Goal: Navigation & Orientation: Find specific page/section

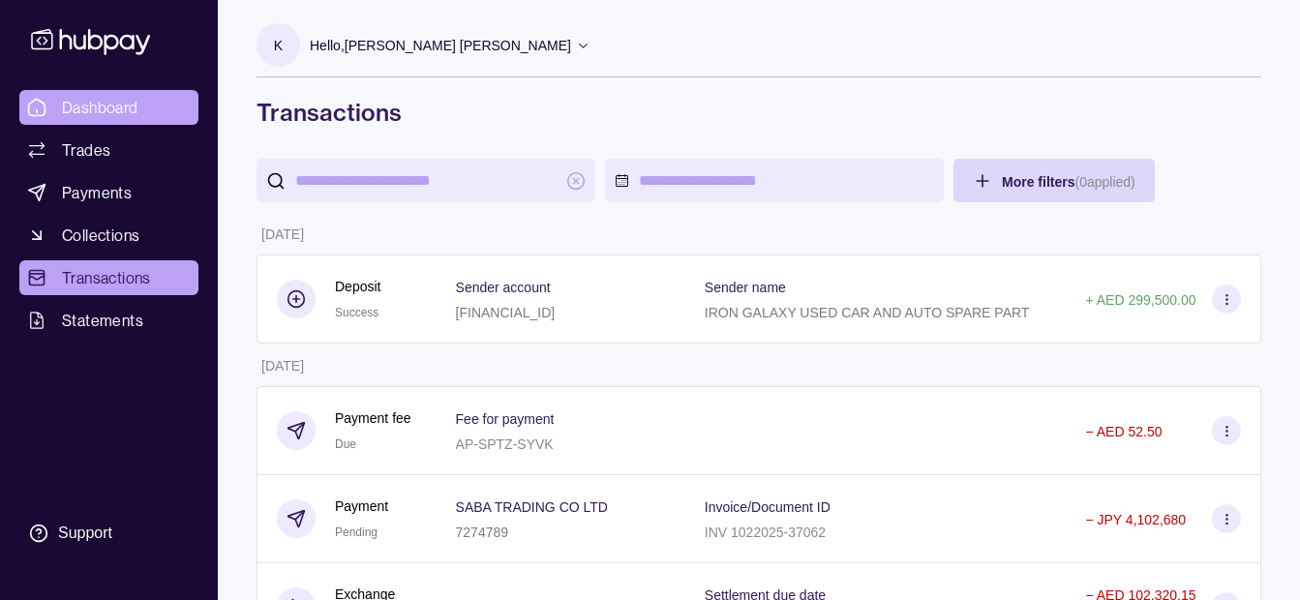
click at [136, 99] on span "Dashboard" at bounding box center [100, 107] width 76 height 23
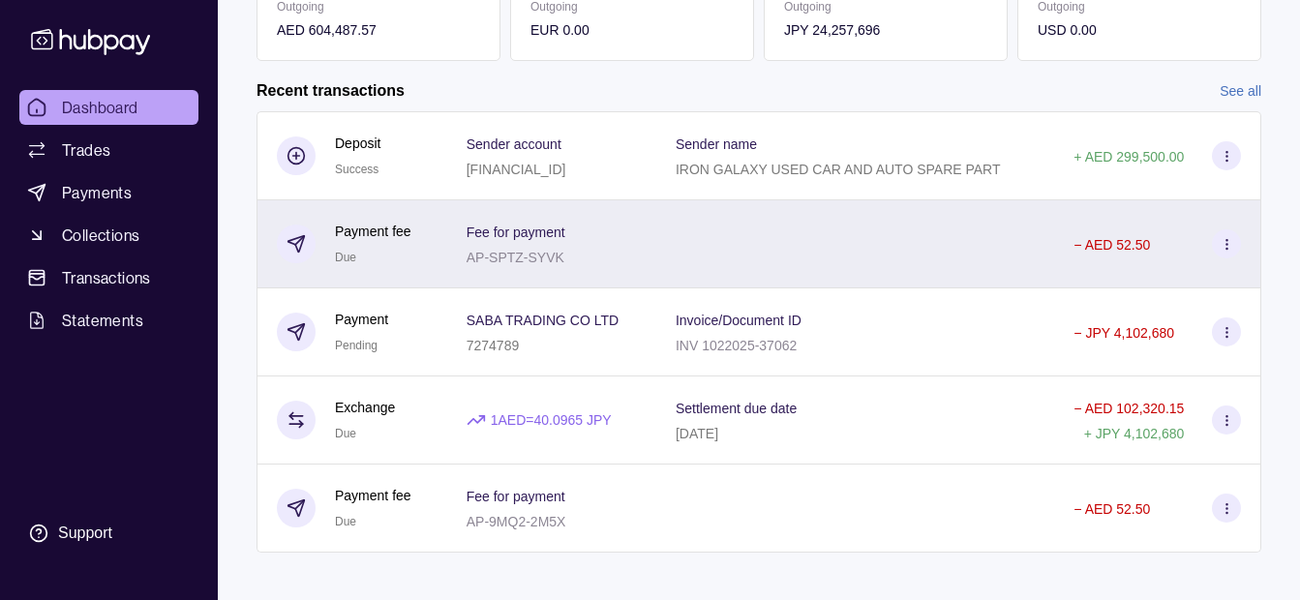
scroll to position [430, 0]
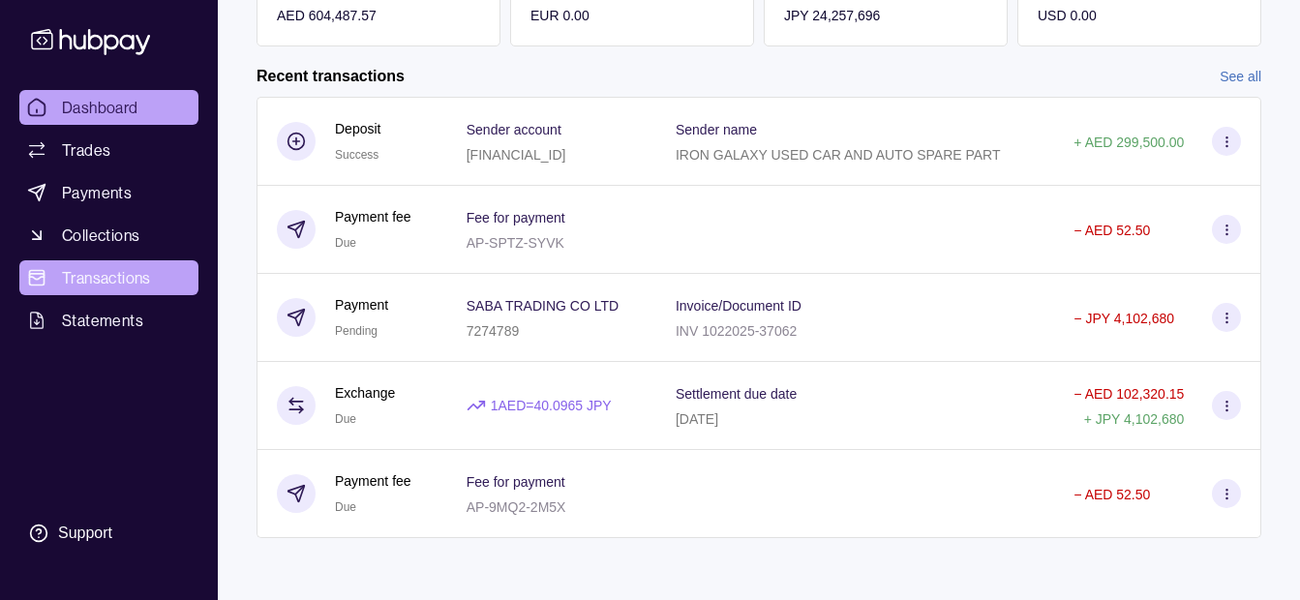
click at [144, 275] on span "Transactions" at bounding box center [106, 277] width 89 height 23
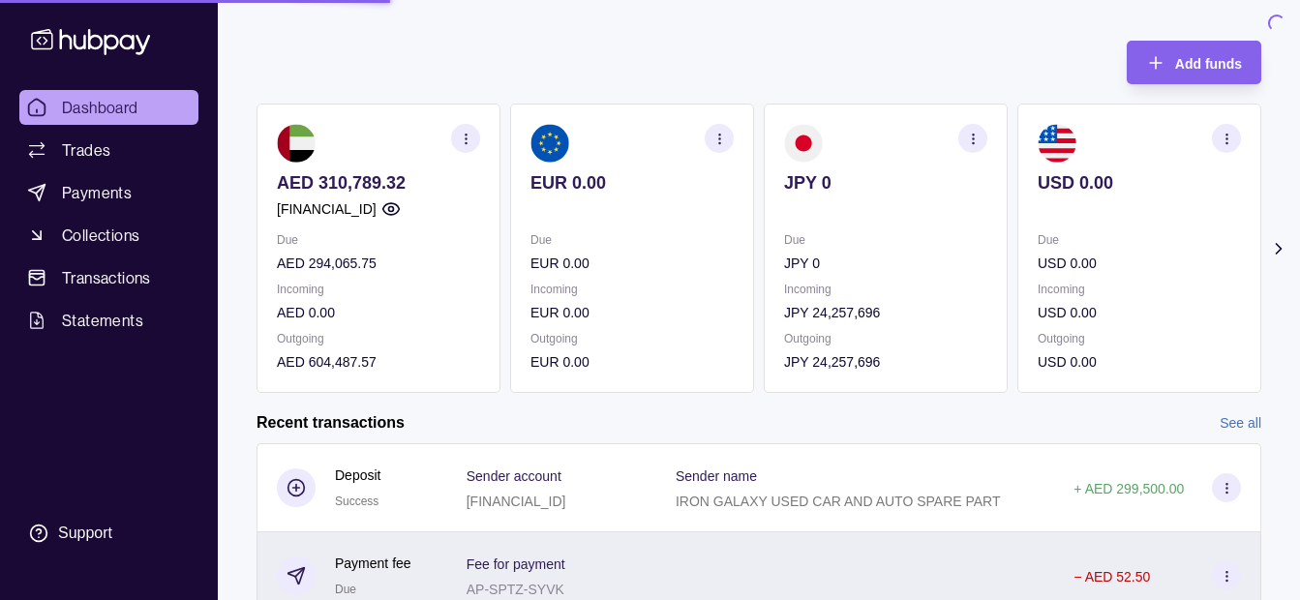
scroll to position [43, 0]
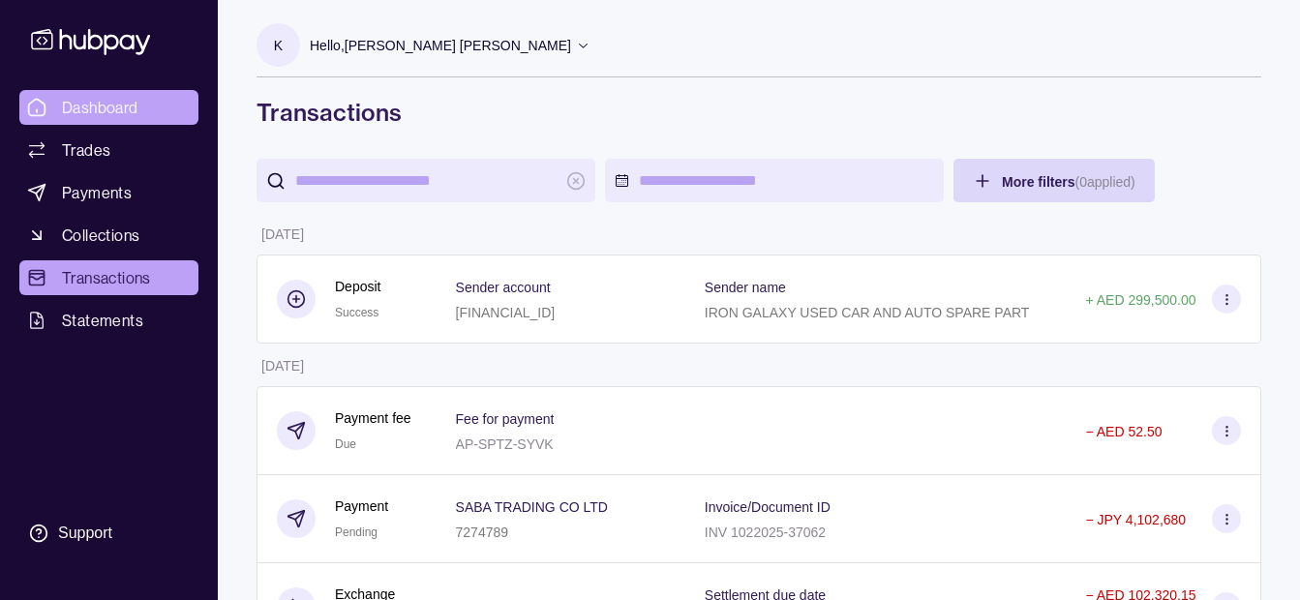
click at [141, 109] on link "Dashboard" at bounding box center [108, 107] width 179 height 35
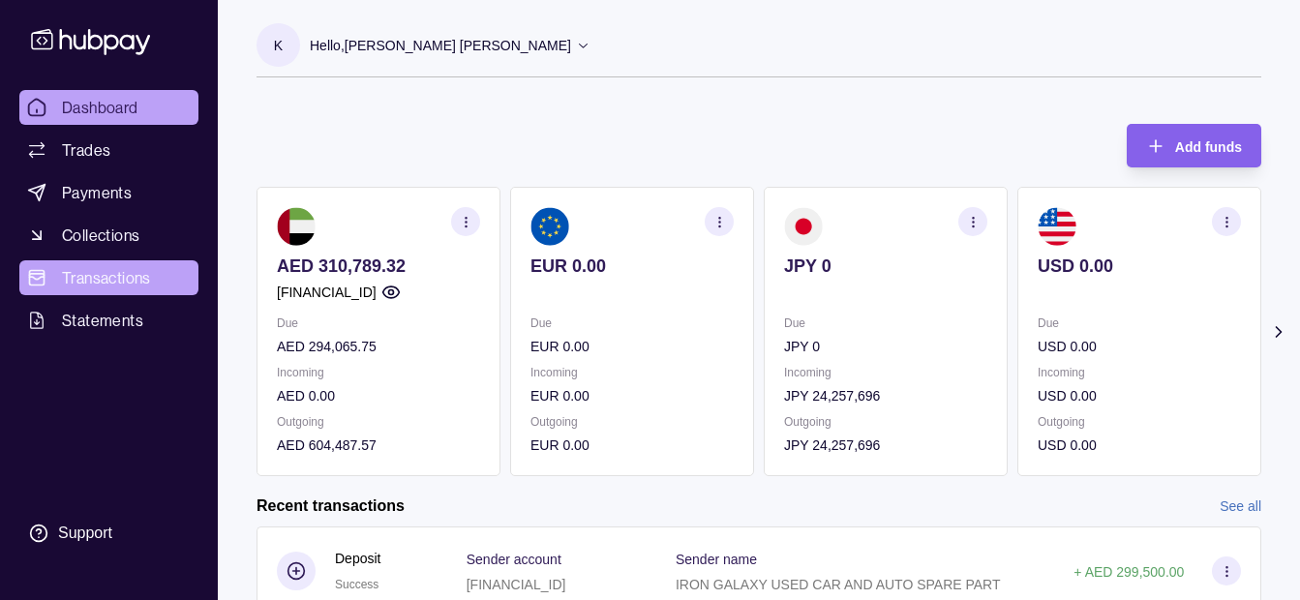
click at [113, 269] on span "Transactions" at bounding box center [106, 277] width 89 height 23
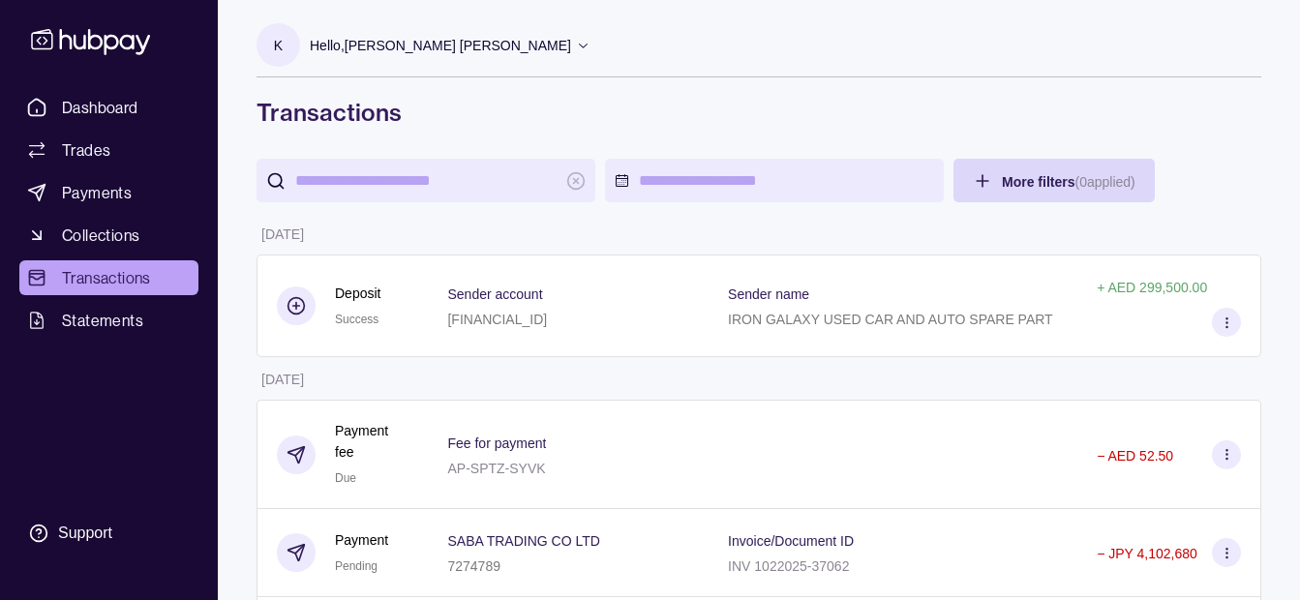
click at [345, 48] on p "Hello, [PERSON_NAME] [PERSON_NAME]" at bounding box center [440, 45] width 261 height 21
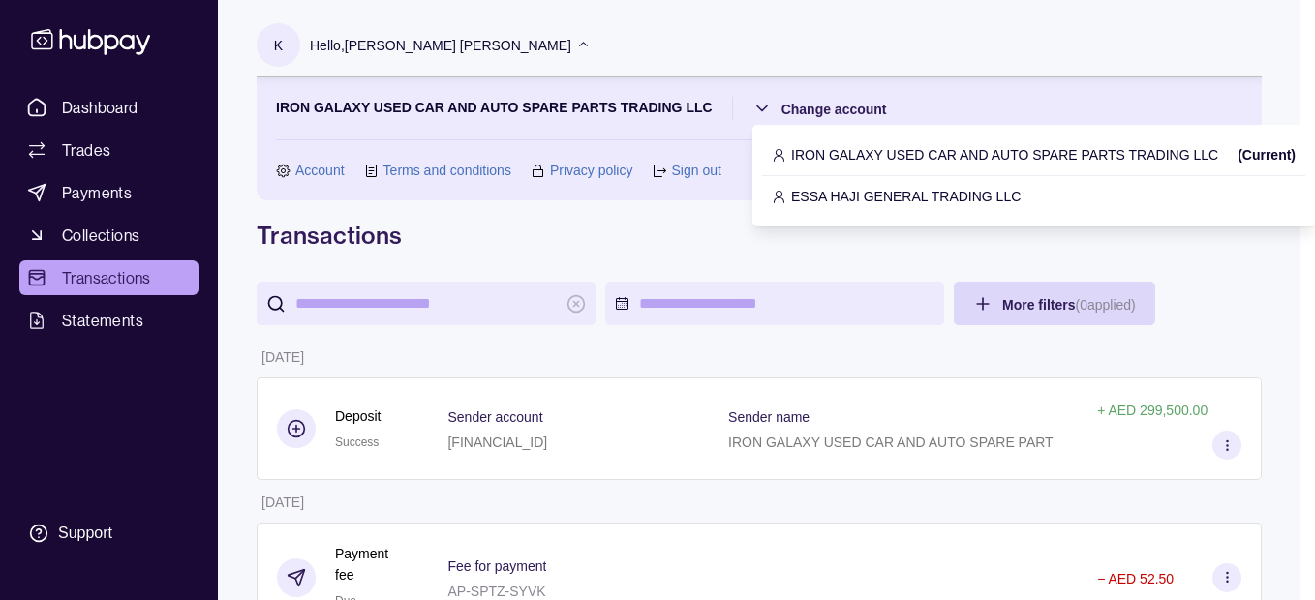
click at [811, 191] on p "ESSA HAJI GENERAL TRADING LLC" at bounding box center [905, 196] width 229 height 21
